Goal: Information Seeking & Learning: Compare options

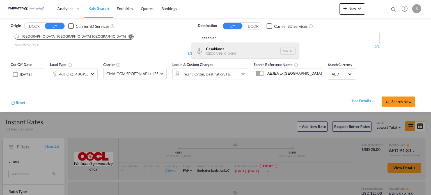
type input "casablan"
click at [211, 48] on div "Casablan ca [GEOGRAPHIC_DATA] [GEOGRAPHIC_DATA]" at bounding box center [245, 51] width 107 height 17
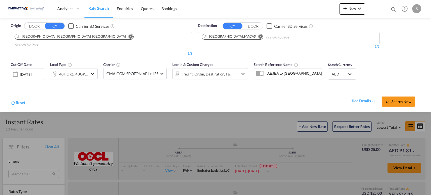
click at [31, 72] on div "[DATE]" at bounding box center [26, 74] width 12 height 5
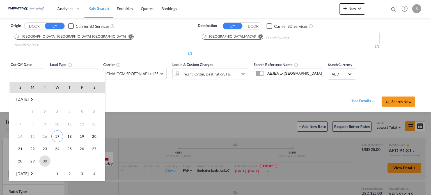
click at [43, 160] on span "30" at bounding box center [44, 160] width 11 height 11
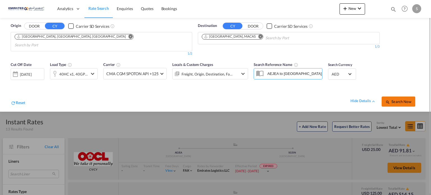
click at [401, 99] on span "Search Now" at bounding box center [398, 101] width 26 height 4
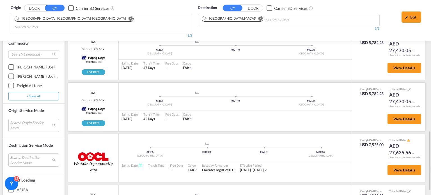
scroll to position [337, 0]
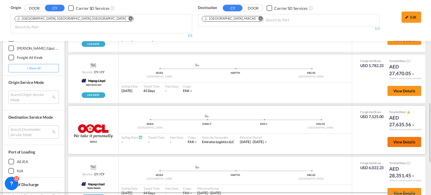
click at [395, 140] on span "View Details" at bounding box center [404, 142] width 22 height 4
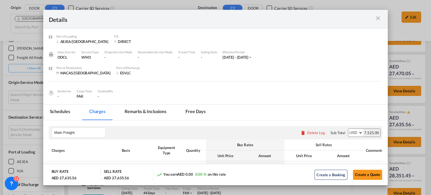
scroll to position [84, 0]
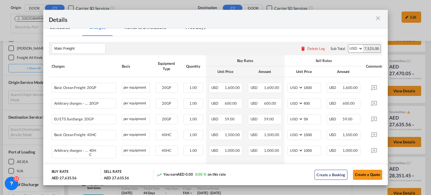
click at [380, 17] on md-icon "icon-close m-3 fg-AAA8AD cursor" at bounding box center [377, 18] width 7 height 7
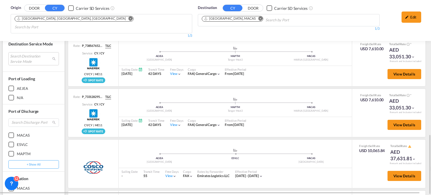
scroll to position [365, 0]
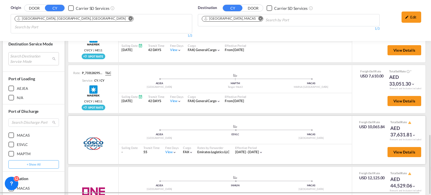
click at [168, 150] on div "View" at bounding box center [171, 152] width 12 height 5
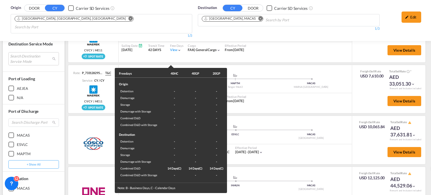
click at [292, 151] on div "Freedays 40HC 40GP 20GP Origin Detention - - - Demurrage - - - Storage - - - De…" at bounding box center [215, 97] width 431 height 195
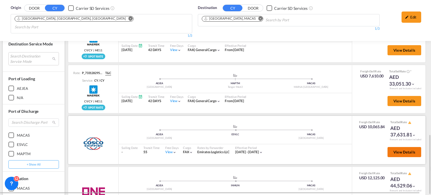
click at [397, 150] on span "View Details" at bounding box center [404, 152] width 22 height 4
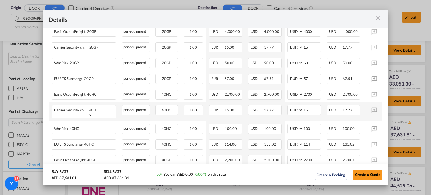
scroll to position [224, 0]
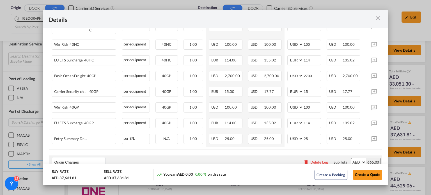
click at [375, 19] on md-icon "icon-close m-3 fg-AAA8AD cursor" at bounding box center [377, 18] width 7 height 7
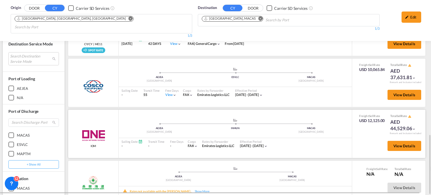
scroll to position [422, 0]
click at [393, 143] on span "View Details" at bounding box center [404, 145] width 22 height 4
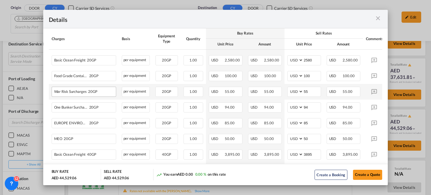
scroll to position [112, 0]
click at [380, 18] on md-icon "icon-close m-3 fg-AAA8AD cursor" at bounding box center [377, 18] width 7 height 7
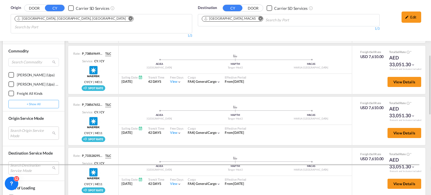
scroll to position [245, 0]
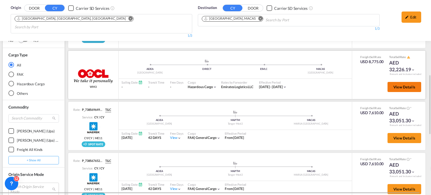
click at [390, 82] on button "View Details" at bounding box center [404, 87] width 34 height 10
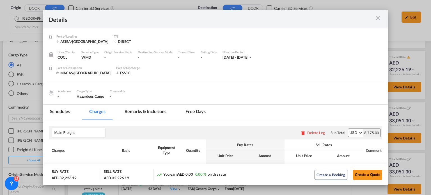
click at [268, 112] on md-tabs-canvas "Schedules Charges Remarks & Inclusions Free days Schedules Charges Remarks & In…" at bounding box center [215, 112] width 345 height 15
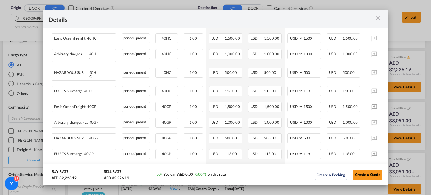
scroll to position [236, 0]
